Goal: Task Accomplishment & Management: Manage account settings

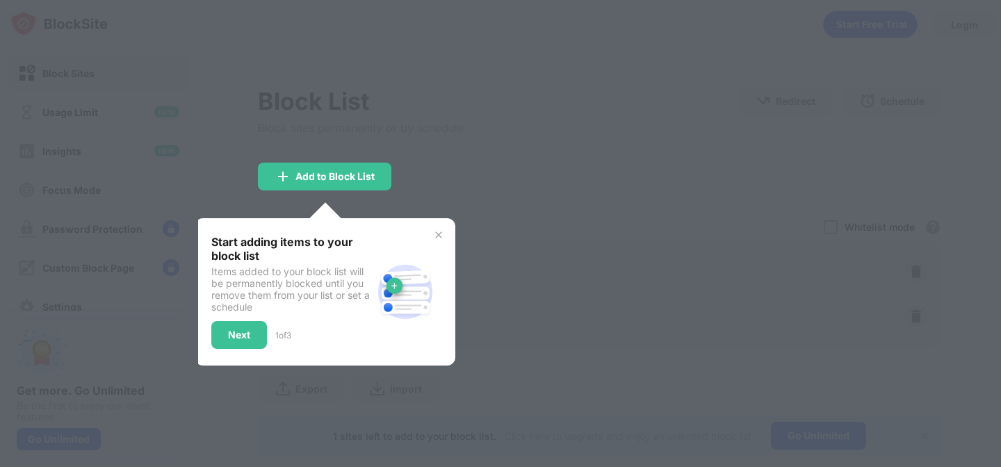
click at [557, 294] on div at bounding box center [500, 233] width 1001 height 467
click at [205, 346] on div "Start adding items to your block list Items added to your block list will be pe…" at bounding box center [325, 291] width 261 height 147
click at [228, 338] on div "Next" at bounding box center [239, 334] width 22 height 11
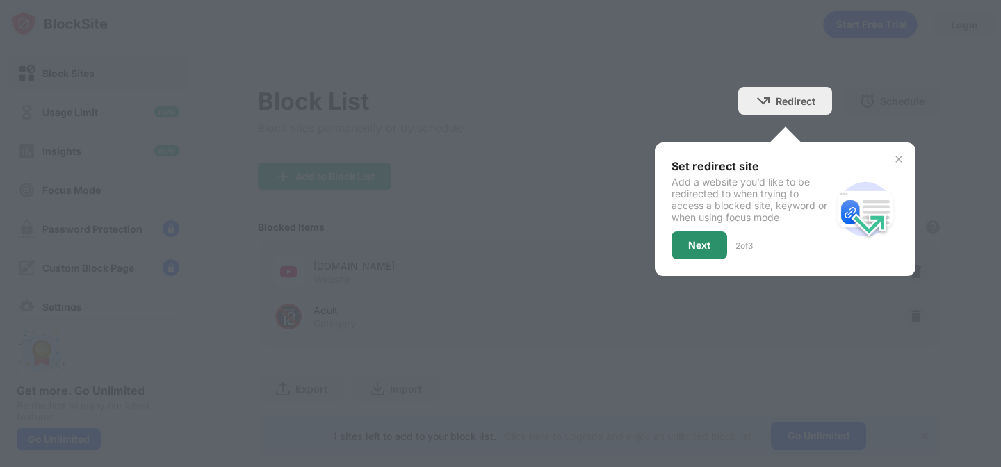
click at [700, 242] on div "Next" at bounding box center [699, 245] width 22 height 11
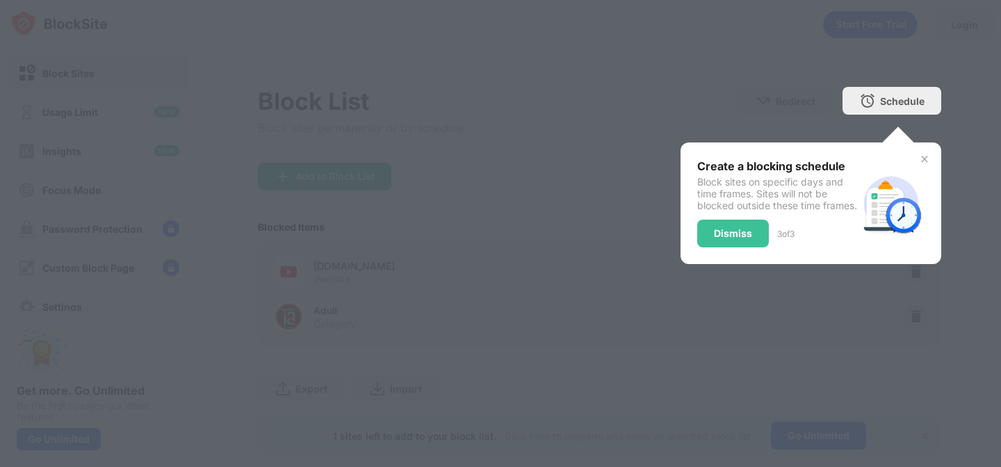
click at [732, 238] on div "Dismiss" at bounding box center [733, 233] width 38 height 11
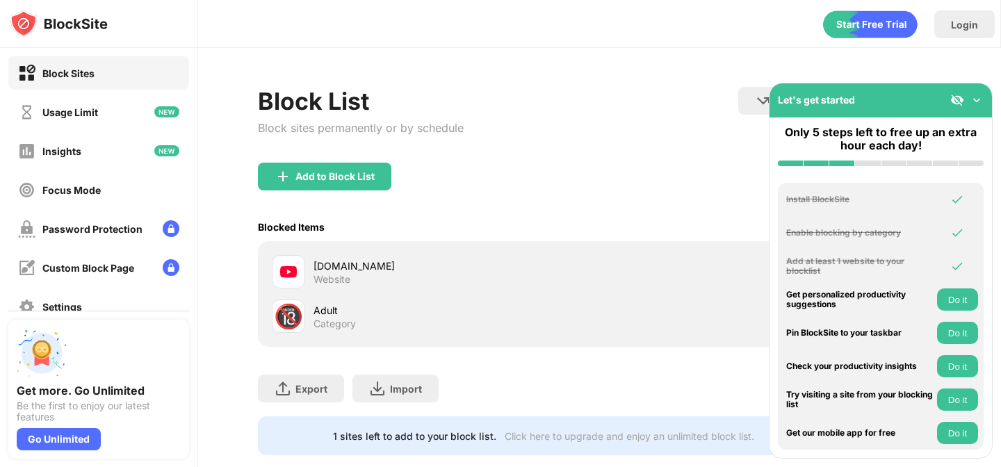
click at [548, 256] on div "[DOMAIN_NAME] Website" at bounding box center [435, 271] width 327 height 33
click at [347, 279] on div "Website" at bounding box center [331, 279] width 37 height 13
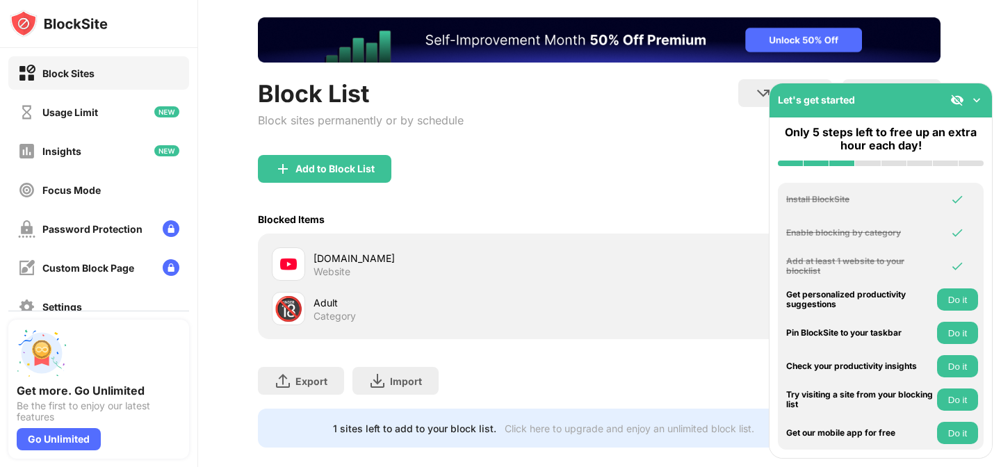
scroll to position [88, 0]
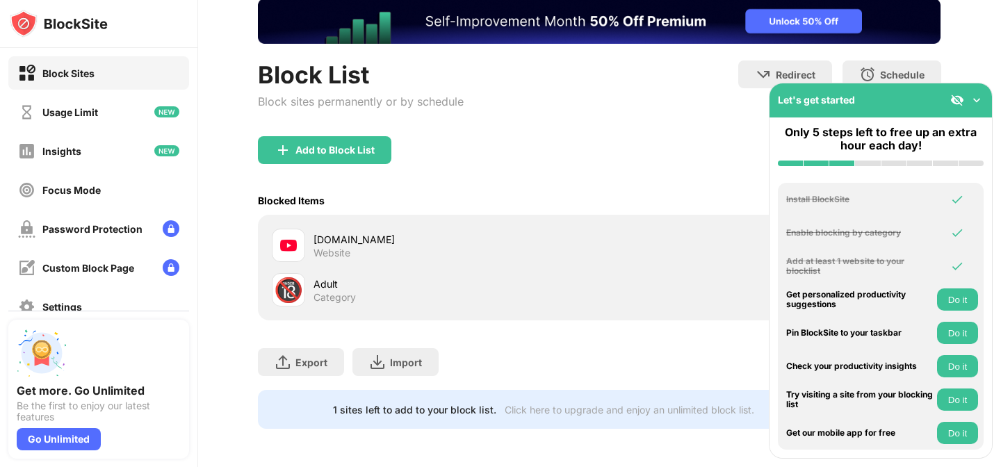
click at [335, 238] on div "[DOMAIN_NAME]" at bounding box center [456, 239] width 286 height 15
click at [286, 243] on img at bounding box center [288, 245] width 17 height 17
click at [689, 151] on div "Add to Block List" at bounding box center [599, 161] width 682 height 50
click at [292, 149] on div "Add to Block List" at bounding box center [324, 150] width 133 height 28
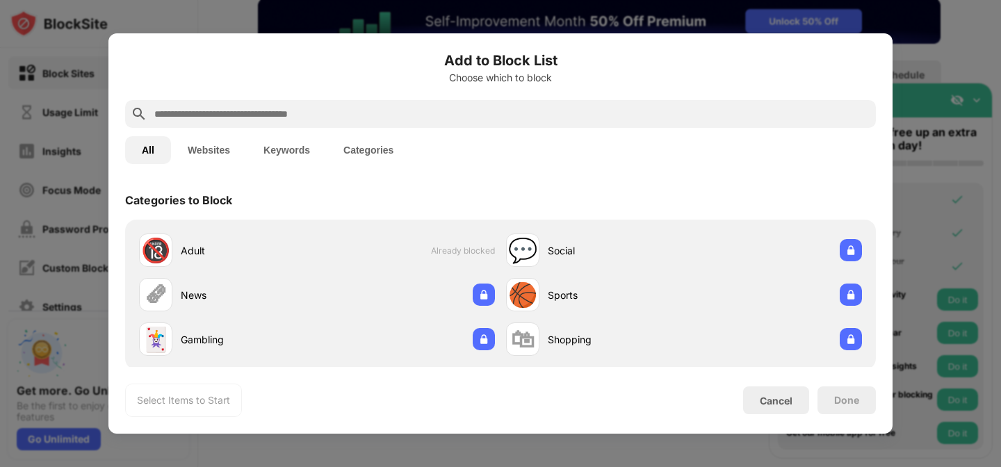
click at [231, 142] on button "Websites" at bounding box center [209, 150] width 76 height 28
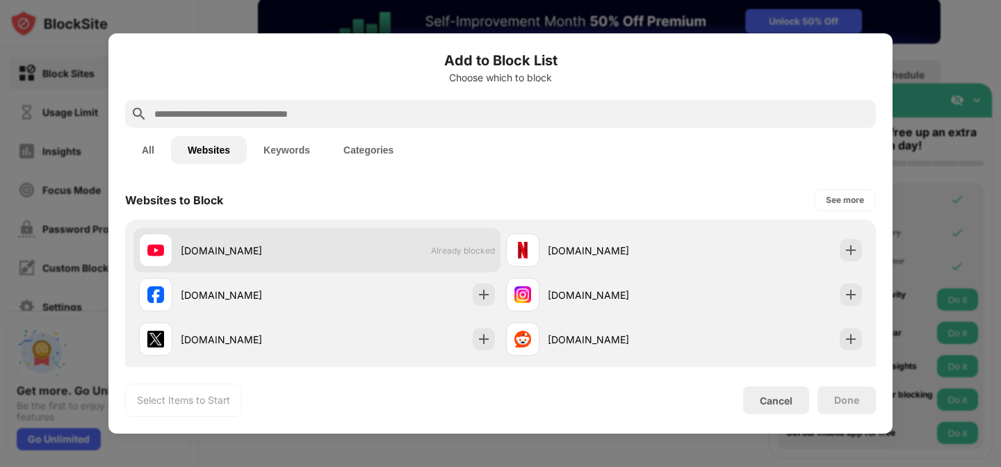
click at [218, 249] on div "[DOMAIN_NAME]" at bounding box center [249, 250] width 136 height 15
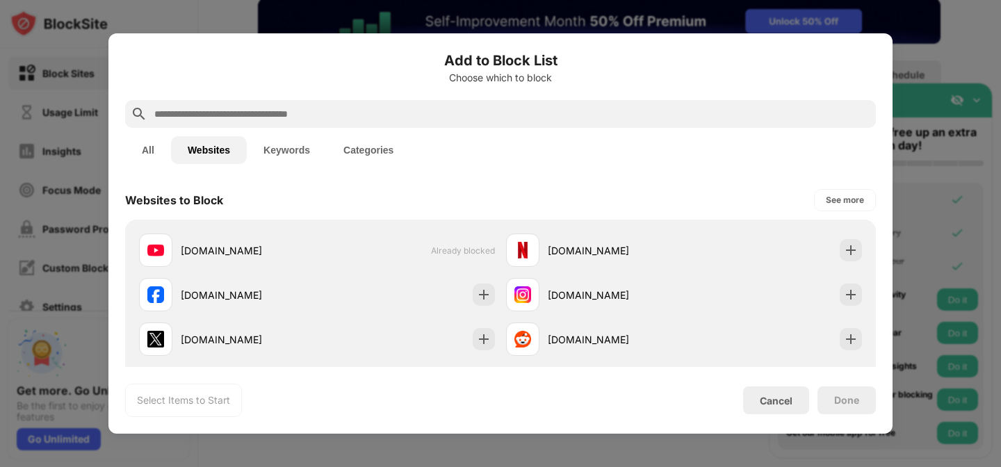
click at [187, 390] on div "Select Items to Start" at bounding box center [183, 400] width 117 height 33
click at [187, 408] on div "Select Items to Start" at bounding box center [183, 400] width 117 height 33
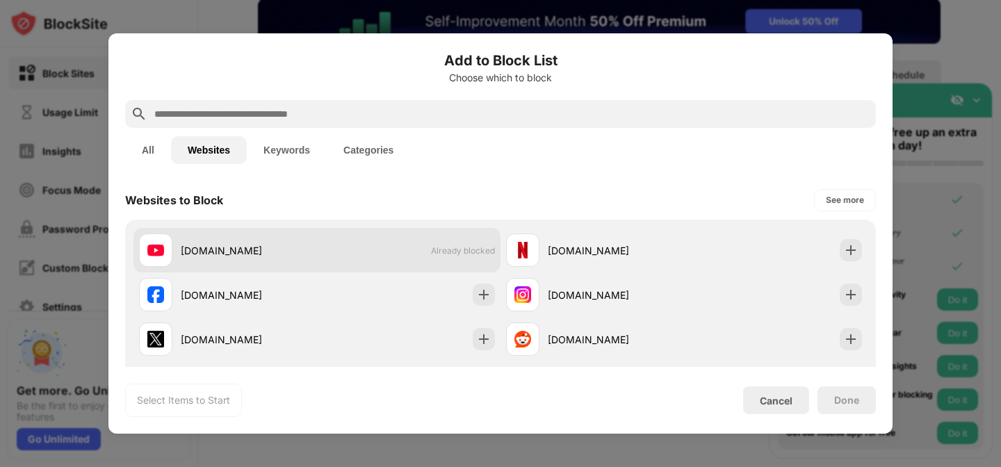
click at [238, 260] on div "[DOMAIN_NAME]" at bounding box center [228, 249] width 178 height 33
click at [164, 254] on div at bounding box center [155, 249] width 33 height 33
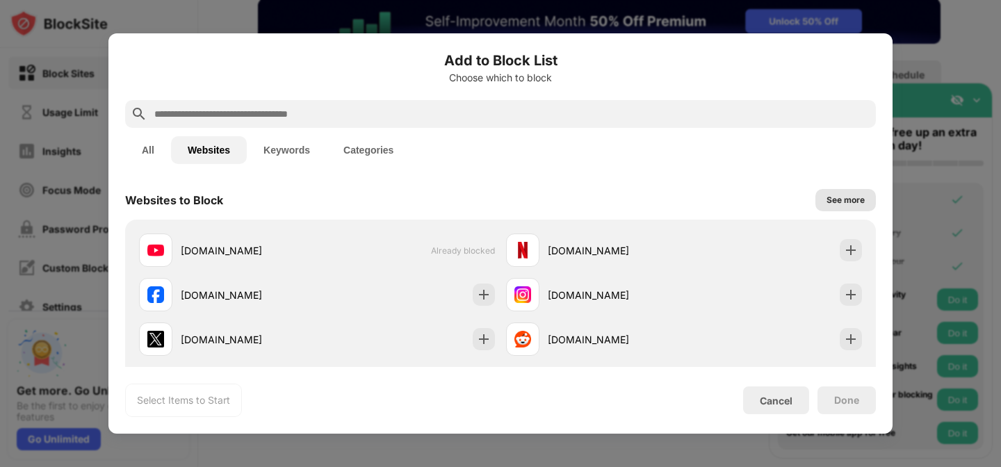
click at [831, 205] on div "See more" at bounding box center [845, 200] width 38 height 14
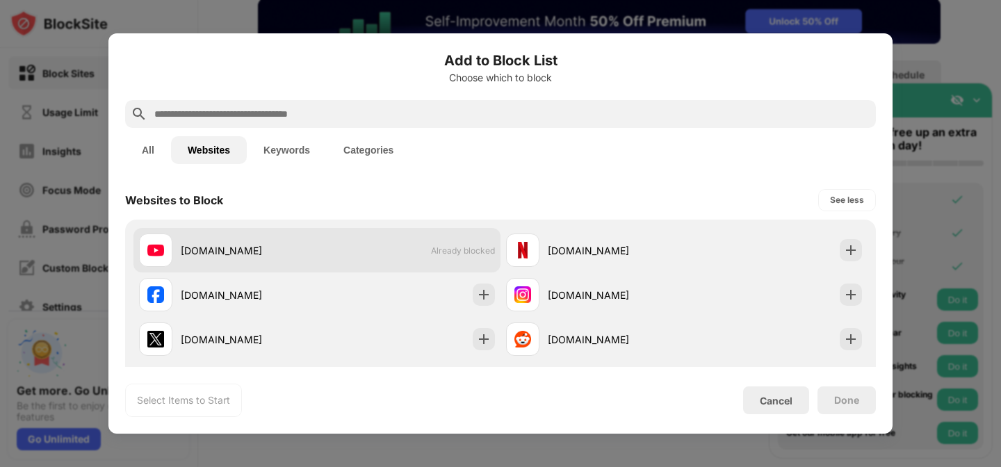
click at [475, 247] on span "Already blocked" at bounding box center [463, 250] width 64 height 10
click at [463, 249] on span "Already blocked" at bounding box center [463, 250] width 64 height 10
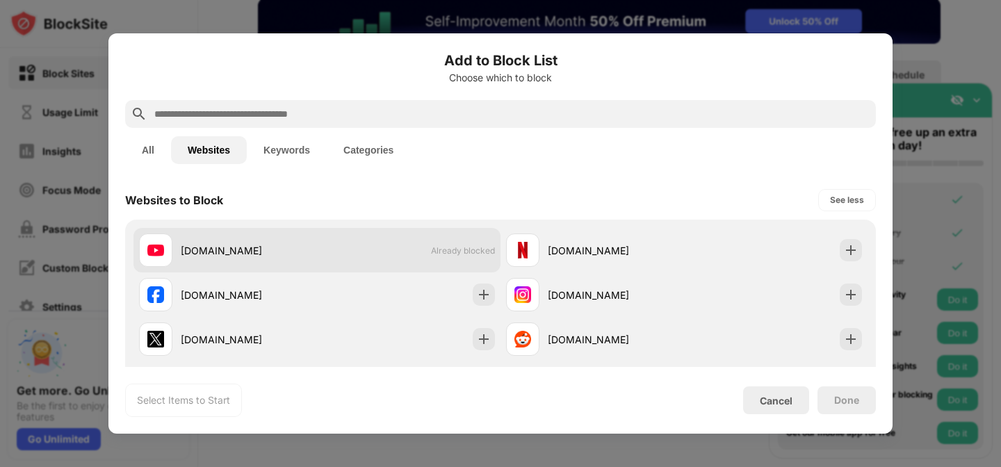
click at [463, 249] on span "Already blocked" at bounding box center [463, 250] width 64 height 10
click at [219, 249] on div "[DOMAIN_NAME]" at bounding box center [249, 250] width 136 height 15
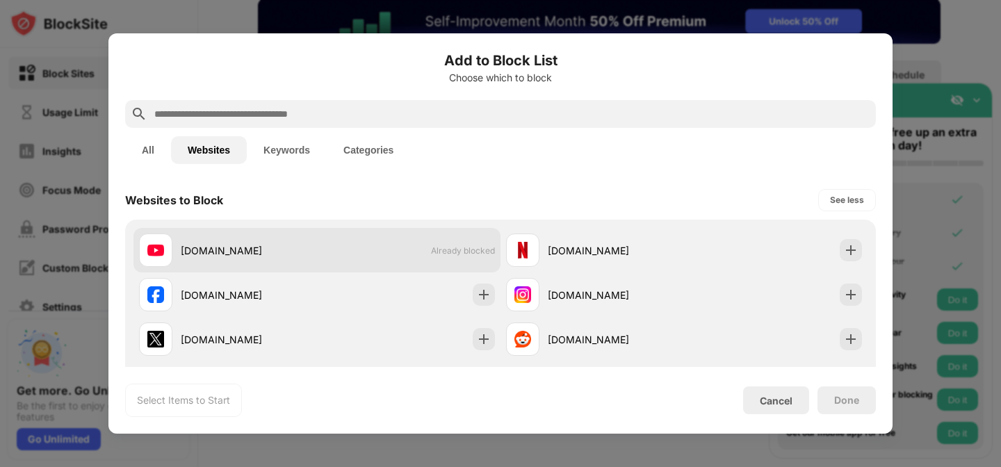
click at [254, 256] on div "[DOMAIN_NAME]" at bounding box center [249, 250] width 136 height 15
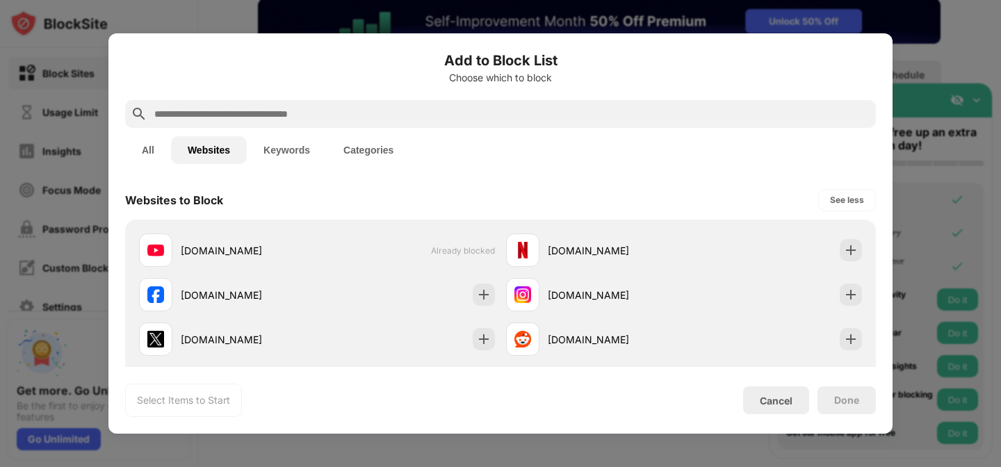
click at [197, 395] on div "Select Items to Start" at bounding box center [183, 400] width 93 height 14
click at [780, 398] on div "Cancel" at bounding box center [775, 401] width 33 height 12
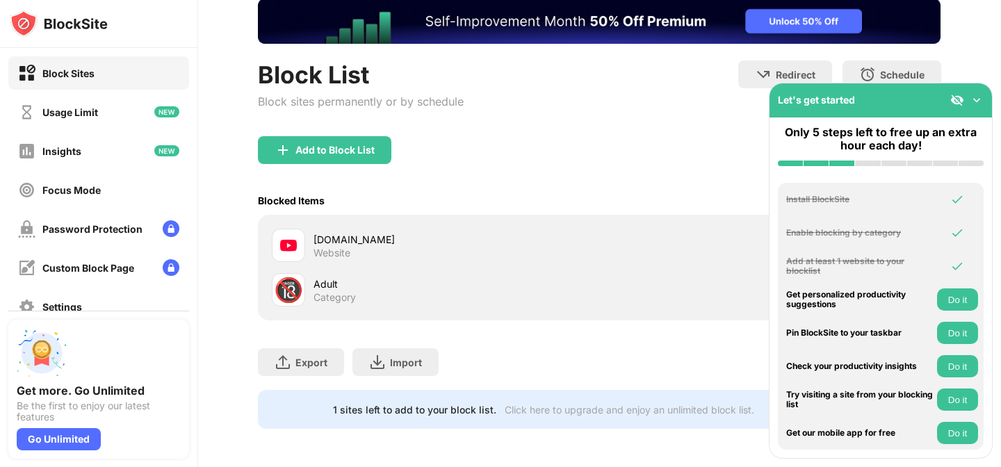
click at [974, 98] on img at bounding box center [976, 100] width 14 height 14
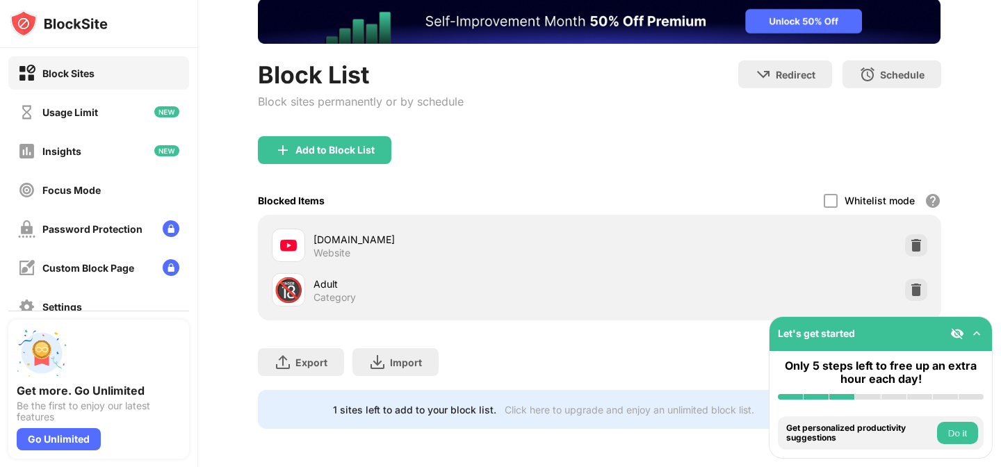
click at [980, 338] on img at bounding box center [976, 334] width 14 height 14
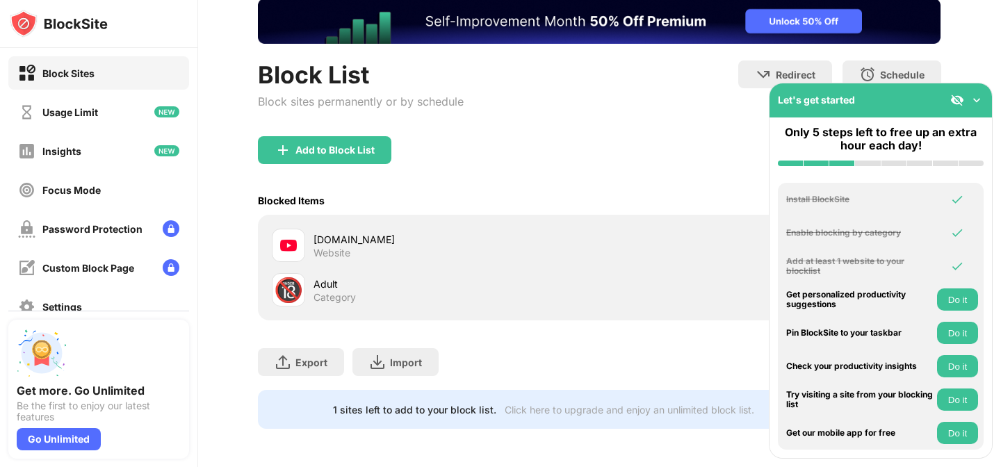
click at [978, 103] on img at bounding box center [976, 100] width 14 height 14
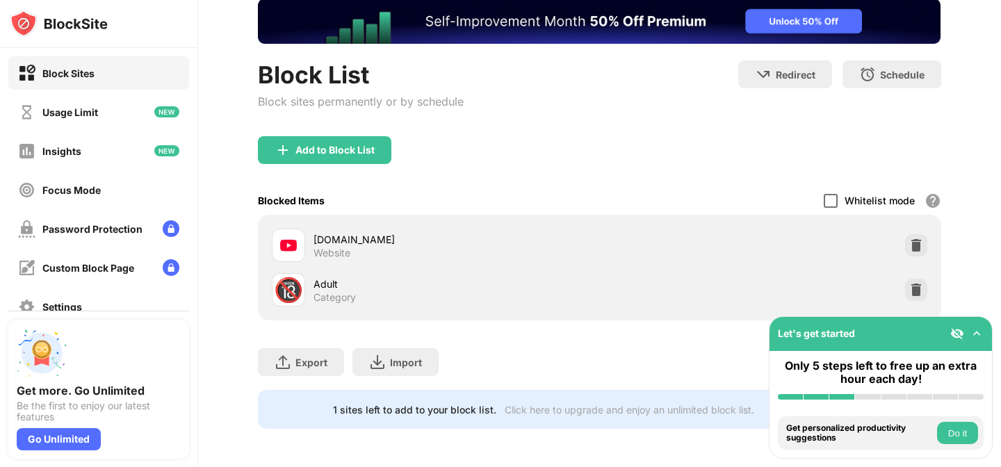
click at [828, 196] on div at bounding box center [830, 201] width 14 height 14
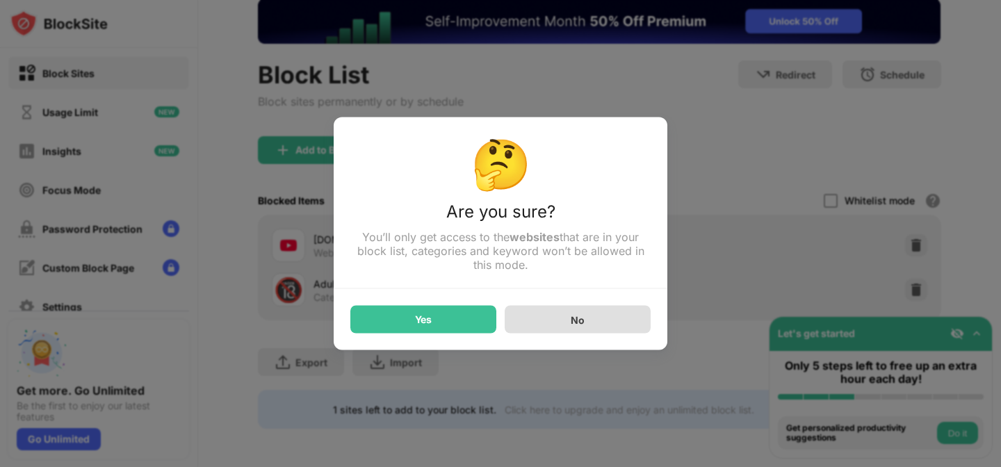
click at [559, 327] on div "No" at bounding box center [577, 320] width 146 height 28
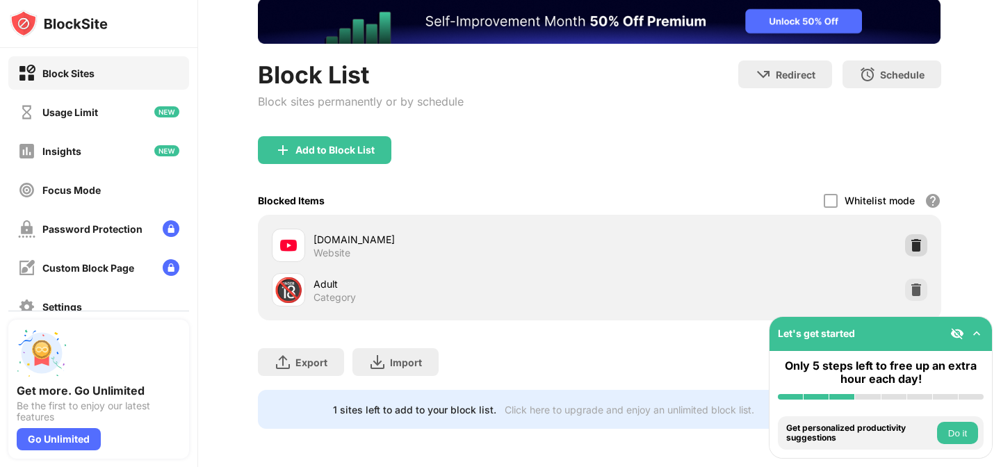
click at [915, 242] on img at bounding box center [916, 245] width 14 height 14
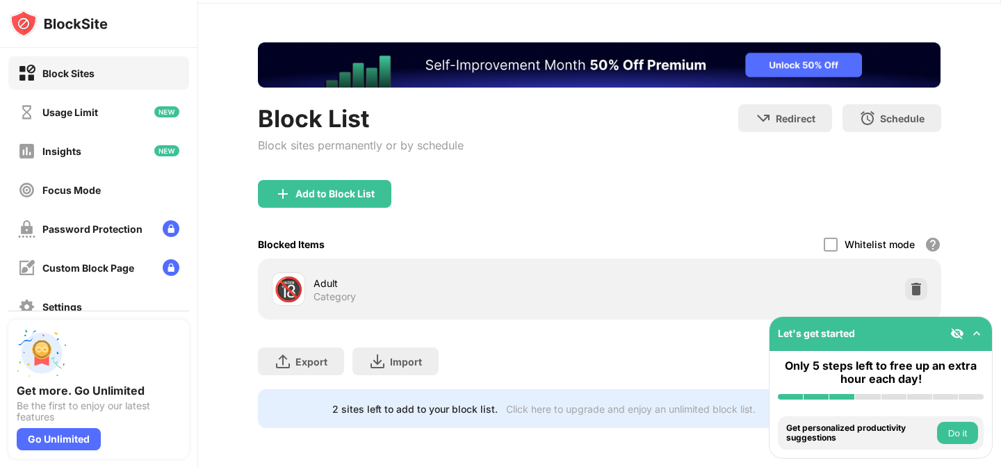
scroll to position [44, 0]
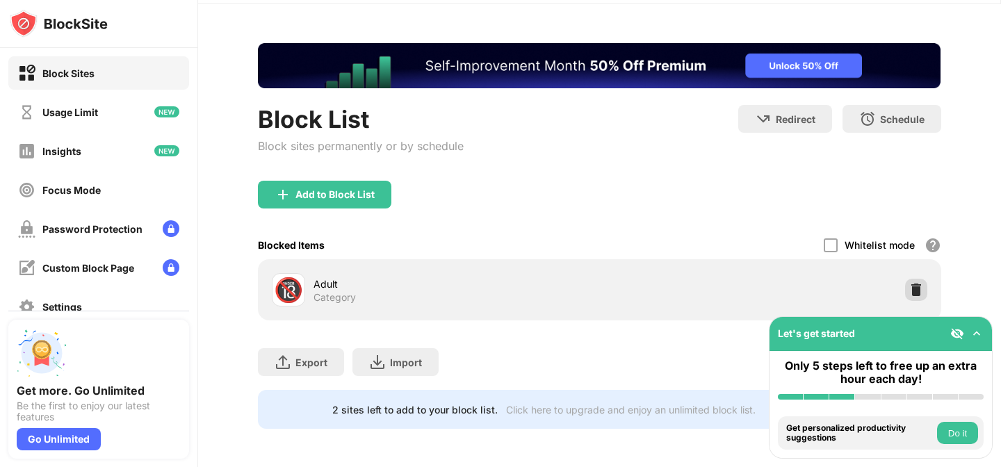
click at [914, 288] on img at bounding box center [916, 290] width 14 height 14
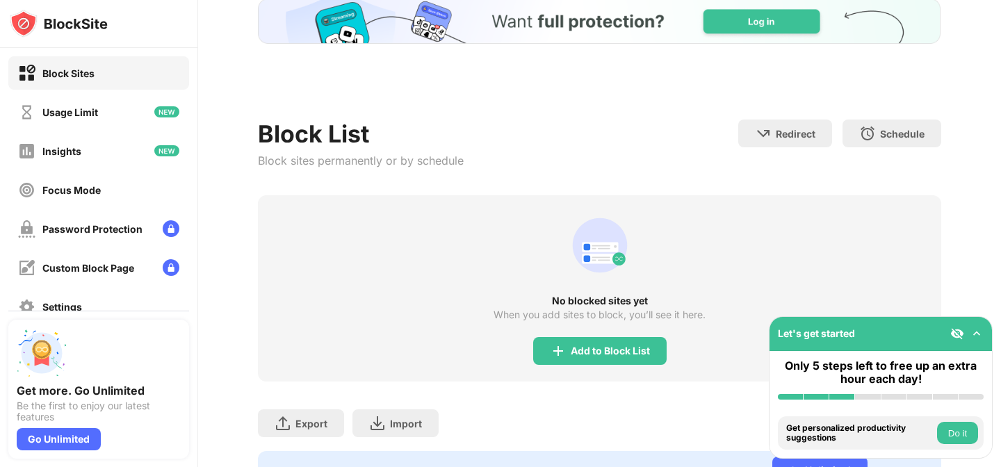
scroll to position [0, 0]
